Goal: Task Accomplishment & Management: Complete application form

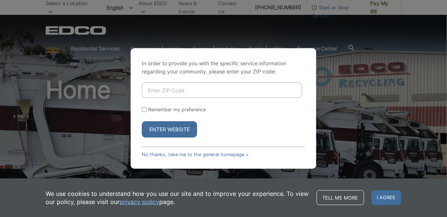
click at [223, 98] on input "Enter ZIP Code" at bounding box center [222, 90] width 160 height 16
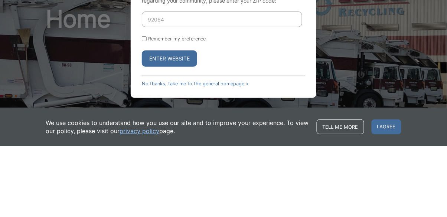
type input "92064"
click at [175, 138] on button "Enter Website" at bounding box center [169, 129] width 55 height 16
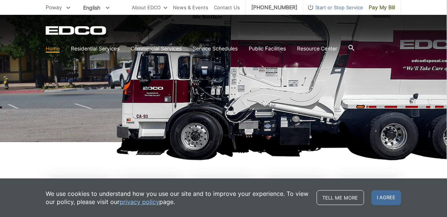
scroll to position [96, 0]
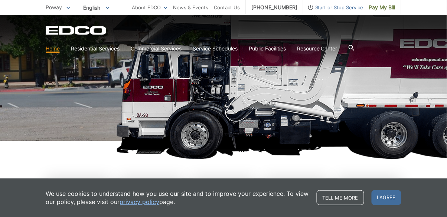
click at [387, 197] on span "I agree" at bounding box center [386, 197] width 30 height 15
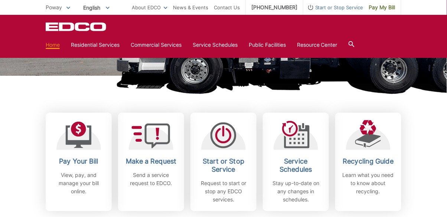
scroll to position [158, 0]
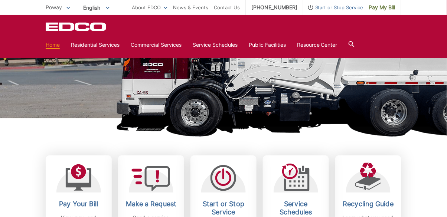
click at [306, 185] on icon at bounding box center [295, 177] width 27 height 27
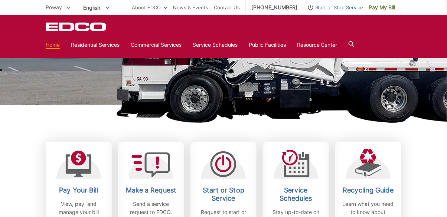
scroll to position [155, 0]
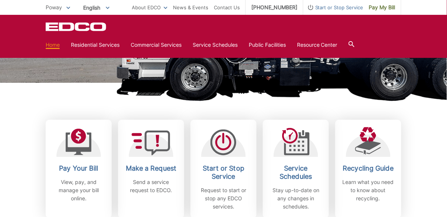
click at [308, 93] on img at bounding box center [330, 8] width 428 height 185
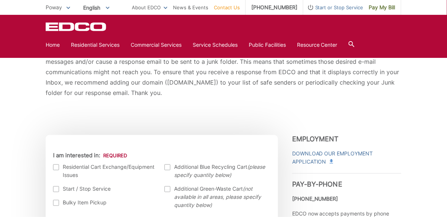
scroll to position [151, 0]
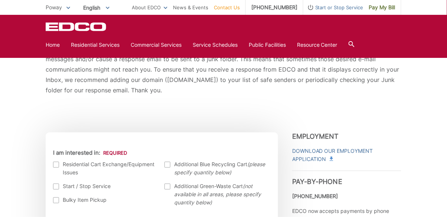
click at [59, 201] on label "Bulky Item Pickup" at bounding box center [105, 200] width 104 height 8
click at [0, 0] on input "Bulky Item Pickup" at bounding box center [0, 0] width 0 height 0
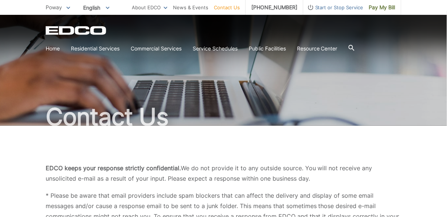
scroll to position [0, 0]
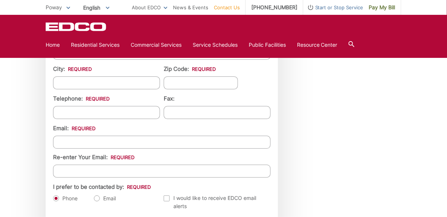
scroll to position [755, 0]
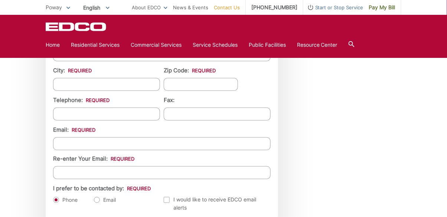
click at [101, 47] on link "Residential Services" at bounding box center [95, 45] width 49 height 8
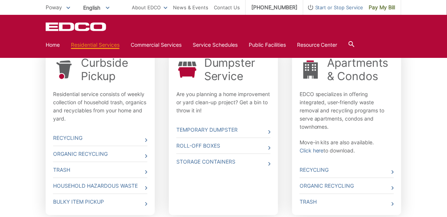
scroll to position [247, 0]
click at [108, 208] on link "Bulky Item Pickup" at bounding box center [100, 202] width 94 height 16
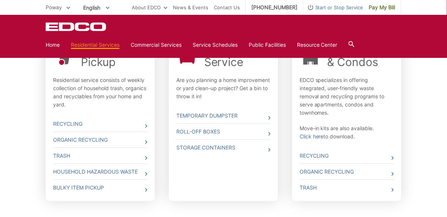
scroll to position [277, 0]
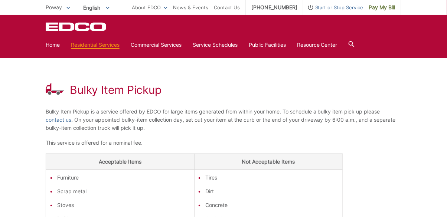
scroll to position [81, 0]
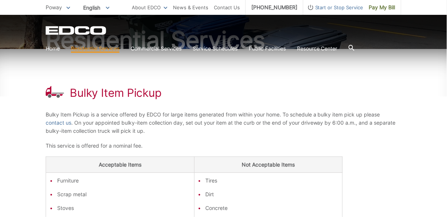
click at [63, 125] on link "contact us" at bounding box center [59, 123] width 26 height 8
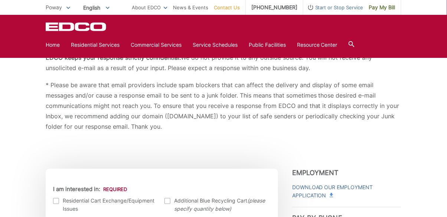
scroll to position [113, 0]
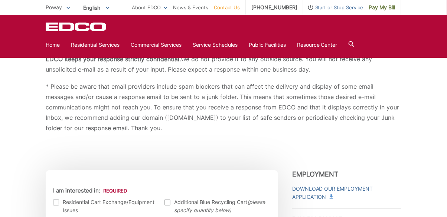
click at [386, 7] on span "Pay My Bill" at bounding box center [382, 7] width 26 height 8
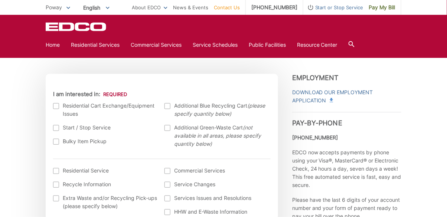
scroll to position [210, 0]
click at [59, 144] on div at bounding box center [56, 142] width 6 height 6
click at [0, 0] on input "Bulky Item Pickup" at bounding box center [0, 0] width 0 height 0
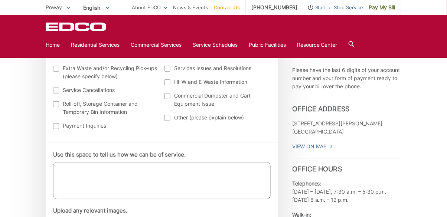
click at [198, 180] on textarea "Use this space to tell us how we can be of service." at bounding box center [161, 180] width 217 height 37
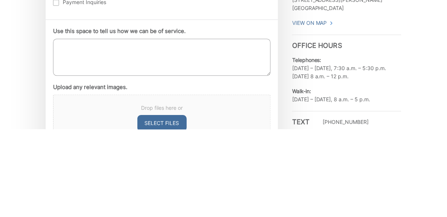
scroll to position [375, 0]
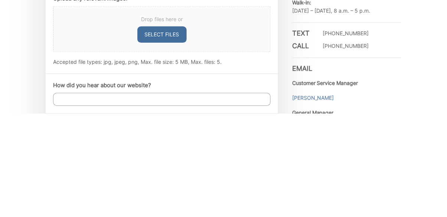
type textarea "Remove queen mattress and box spring"
click at [227, 200] on input "How did you hear about our website?" at bounding box center [161, 202] width 217 height 13
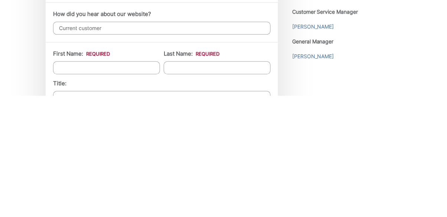
scroll to position [510, 0]
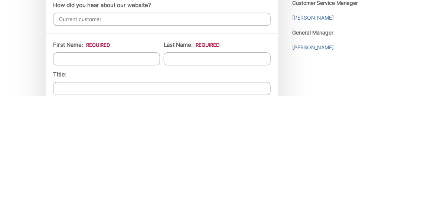
type input "Current customer"
click at [127, 181] on input "First Name: *" at bounding box center [106, 180] width 107 height 13
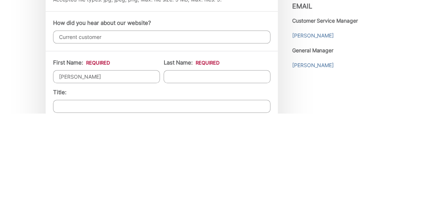
type input "Danielle"
click at [217, 178] on input "Last Name: *" at bounding box center [217, 180] width 107 height 13
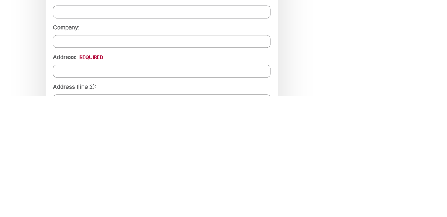
type input "Campbell"
click at [170, 190] on input "Address: *" at bounding box center [161, 192] width 217 height 13
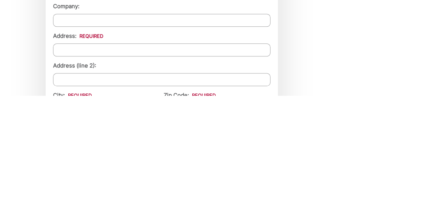
scroll to position [609, 0]
click at [81, 169] on input "13446 pequot Dr" at bounding box center [161, 170] width 217 height 13
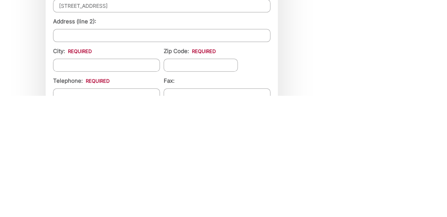
type input "13446 Pequot Dr"
click at [117, 187] on input "City: *" at bounding box center [106, 186] width 107 height 13
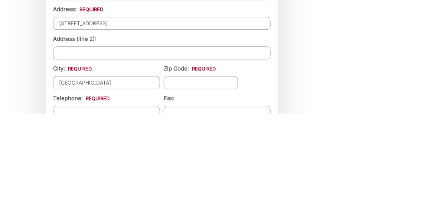
click at [214, 184] on input "Zip Code: *" at bounding box center [201, 186] width 74 height 13
click at [118, 186] on input "[GEOGRAPHIC_DATA]" at bounding box center [106, 186] width 107 height 13
type input "S"
type input "Poway"
click at [213, 187] on input "Zip Code: *" at bounding box center [201, 186] width 74 height 13
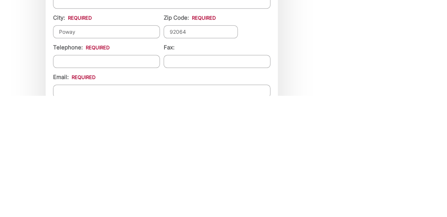
scroll to position [690, 0]
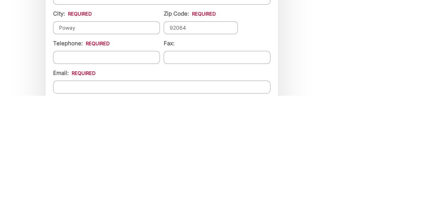
type input "92064"
click at [127, 178] on input "Telephone: *" at bounding box center [106, 178] width 107 height 13
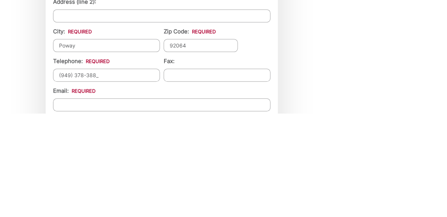
type input "(949) 378-3882"
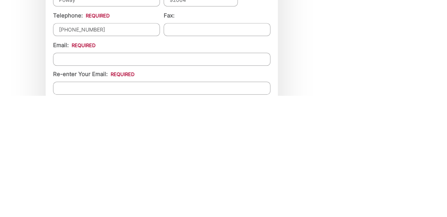
scroll to position [720, 0]
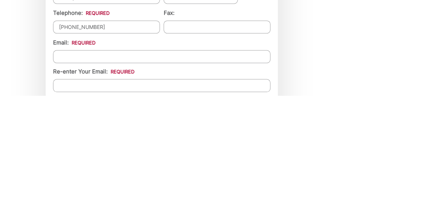
click at [233, 178] on input "Email *" at bounding box center [161, 177] width 217 height 13
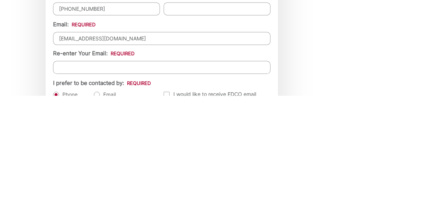
scroll to position [755, 0]
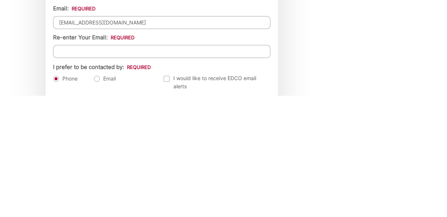
type input "sedonanettle@gmail.com"
click at [159, 173] on input "Re-enter Your Email:" at bounding box center [161, 172] width 217 height 13
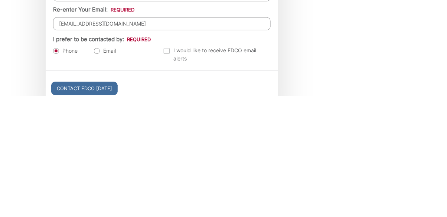
scroll to position [783, 0]
type input "sedonanettle@gmail.com"
click at [108, 171] on label "Email" at bounding box center [105, 171] width 22 height 7
radio input "true"
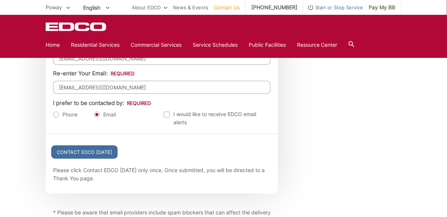
scroll to position [840, 0]
click at [64, 116] on label "Phone" at bounding box center [65, 114] width 24 height 7
radio input "true"
click at [101, 112] on label "Email" at bounding box center [105, 114] width 22 height 7
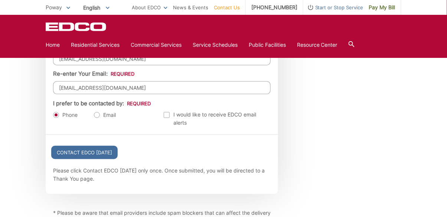
radio input "true"
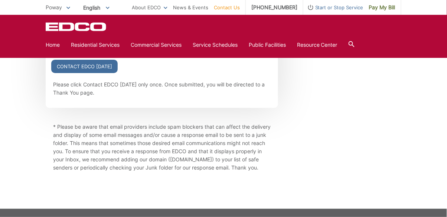
scroll to position [908, 0]
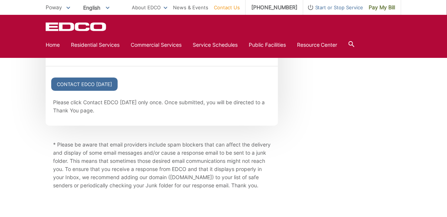
click at [102, 79] on input "Contact EDCO Today" at bounding box center [84, 84] width 66 height 13
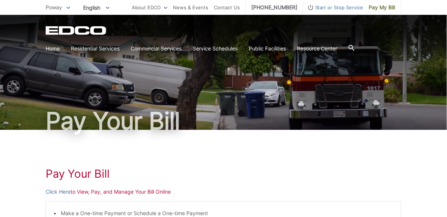
click at [62, 194] on link "Click Here" at bounding box center [58, 192] width 25 height 8
